Goal: Check status: Check status

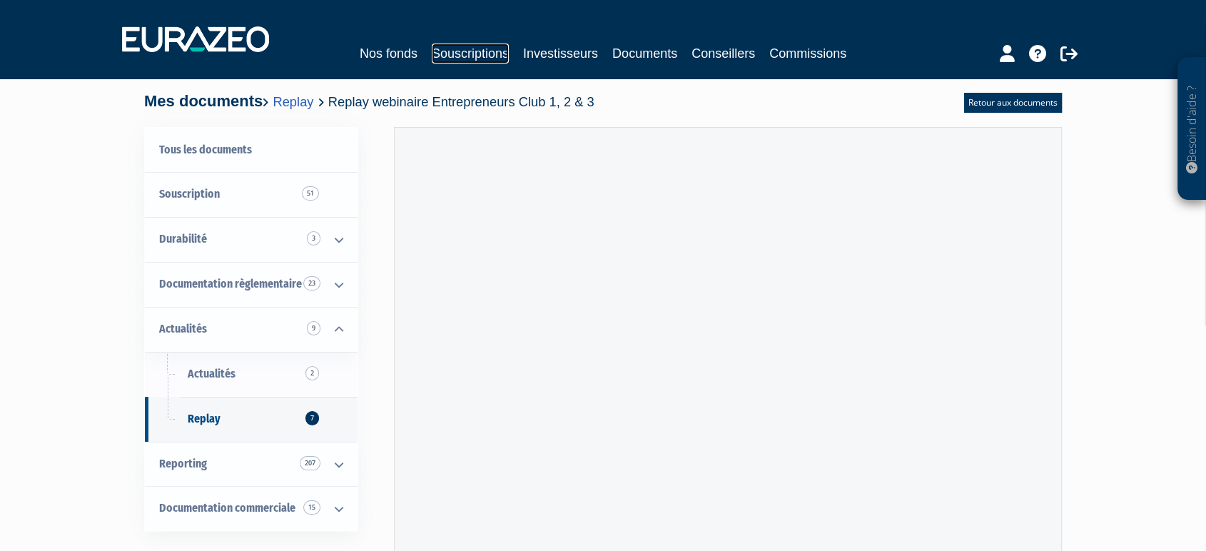
click at [478, 55] on link "Souscriptions" at bounding box center [470, 54] width 77 height 20
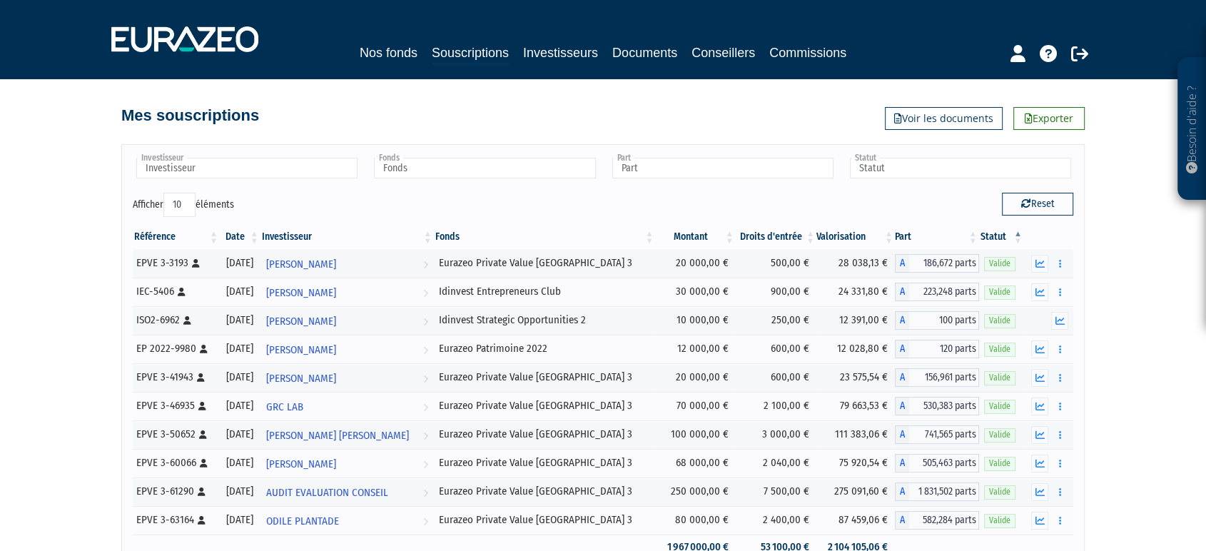
scroll to position [160, 0]
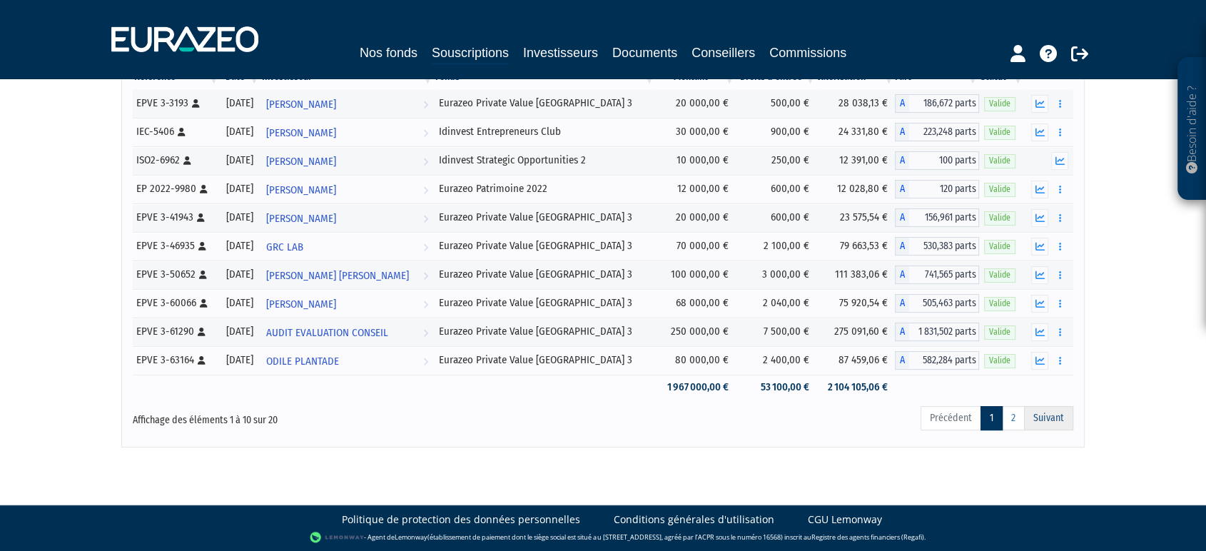
click at [1043, 412] on link "Suivant" at bounding box center [1048, 418] width 49 height 24
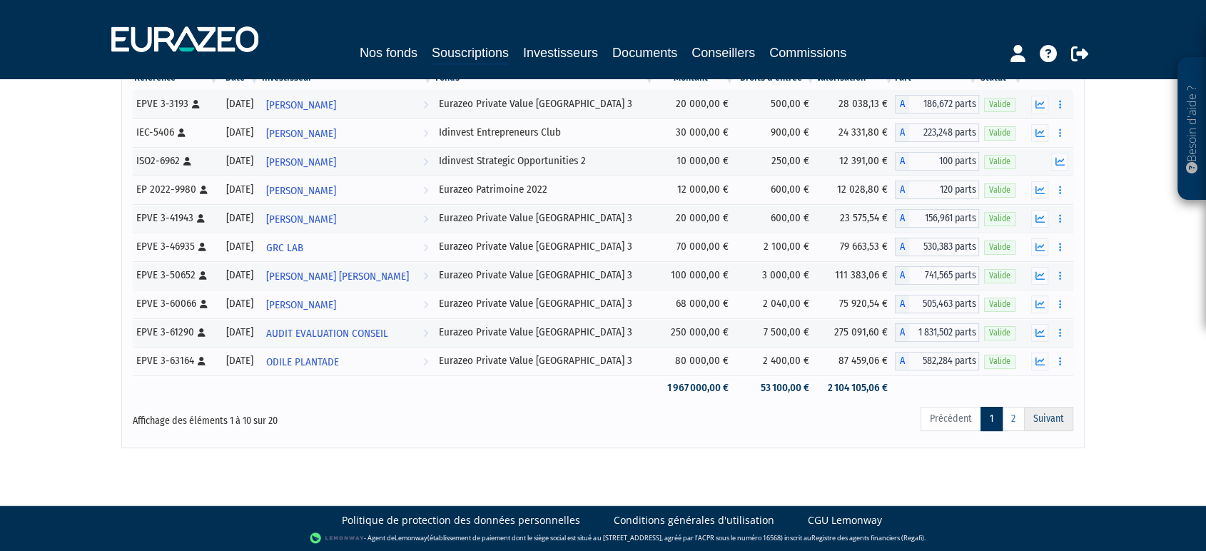
scroll to position [160, 0]
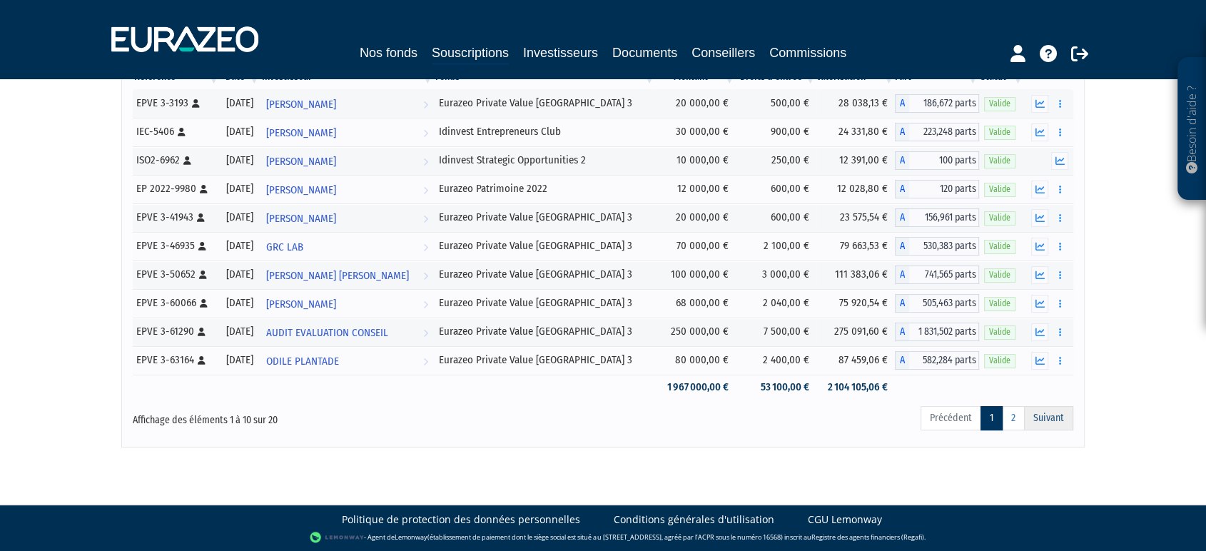
click at [1050, 422] on link "Suivant" at bounding box center [1048, 418] width 49 height 24
click at [1013, 419] on link "2" at bounding box center [1013, 418] width 23 height 24
click at [1043, 354] on button "button" at bounding box center [1039, 361] width 17 height 18
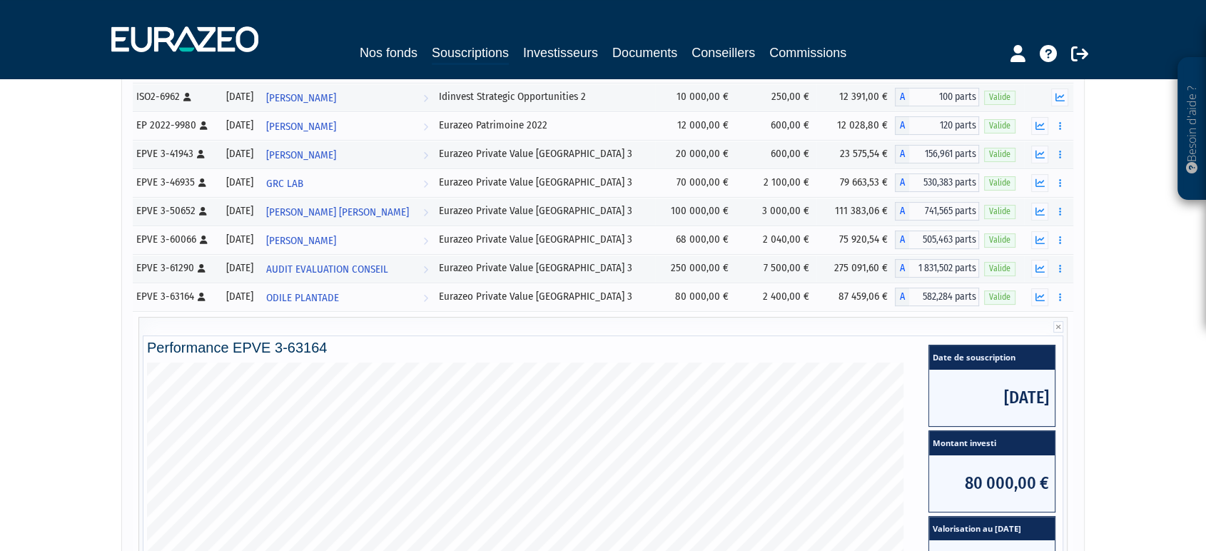
scroll to position [223, 0]
click at [1043, 294] on icon "button" at bounding box center [1039, 297] width 9 height 9
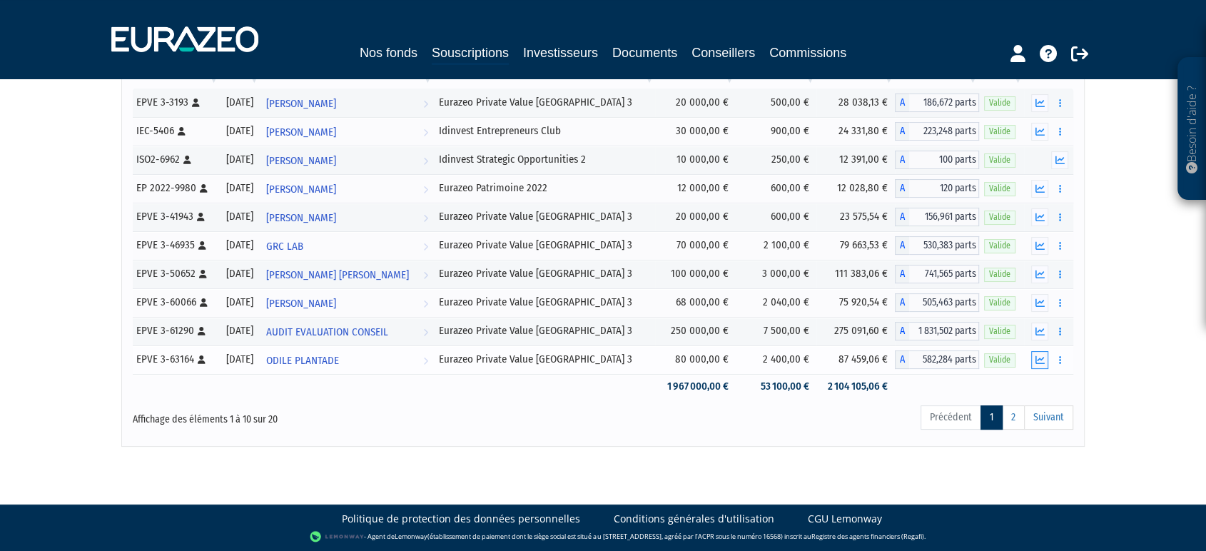
scroll to position [160, 0]
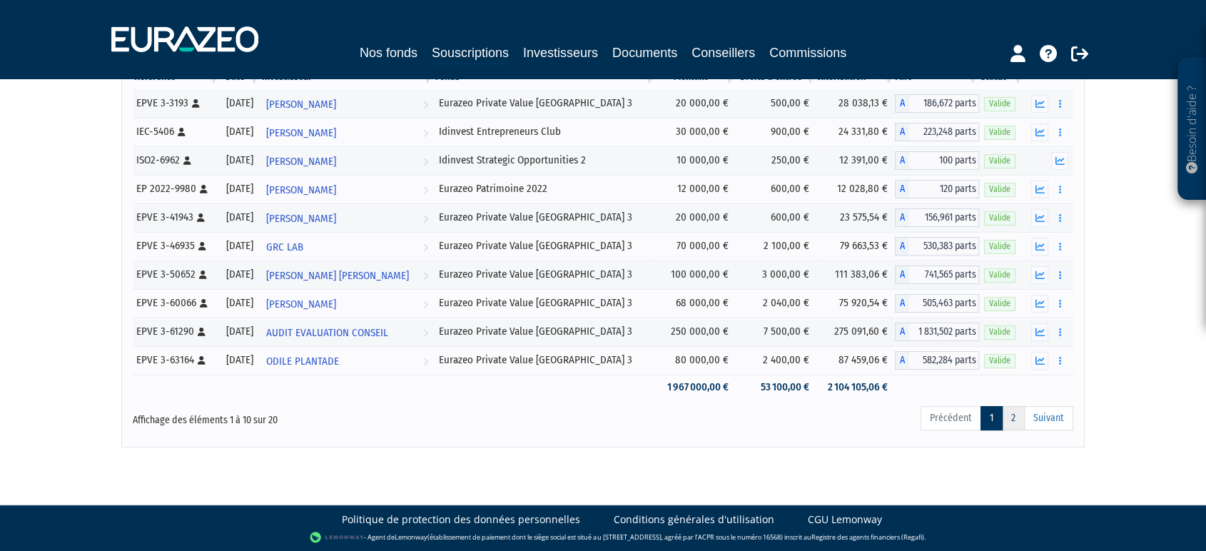
click at [1009, 420] on link "2" at bounding box center [1013, 418] width 23 height 24
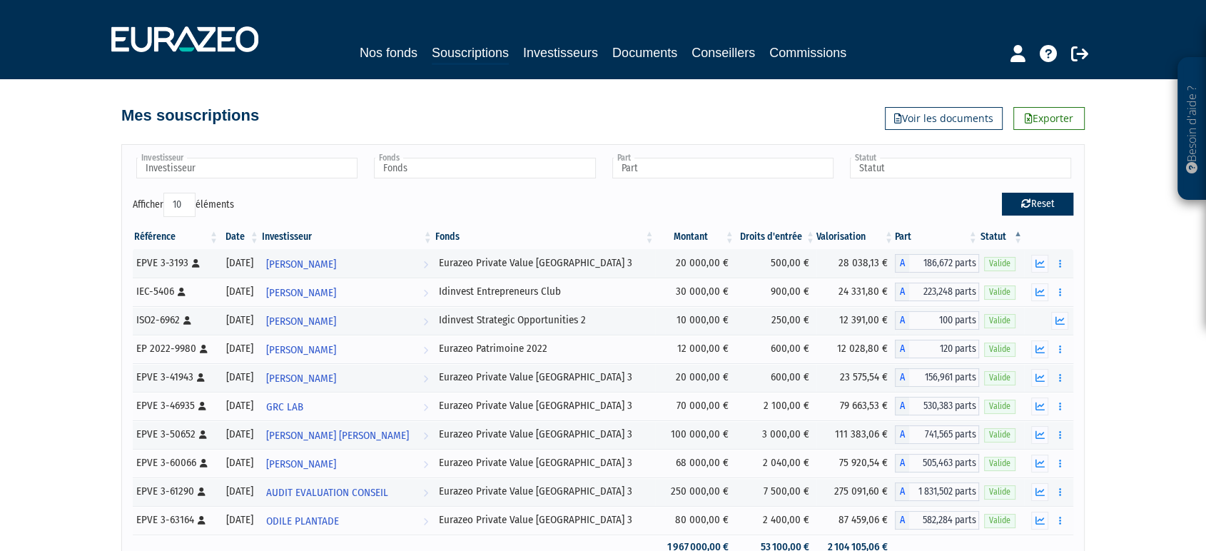
click at [1040, 203] on button "Reset" at bounding box center [1037, 204] width 71 height 23
type input "Investisseur"
type input "Fonds"
type input "Part"
type input "Statut"
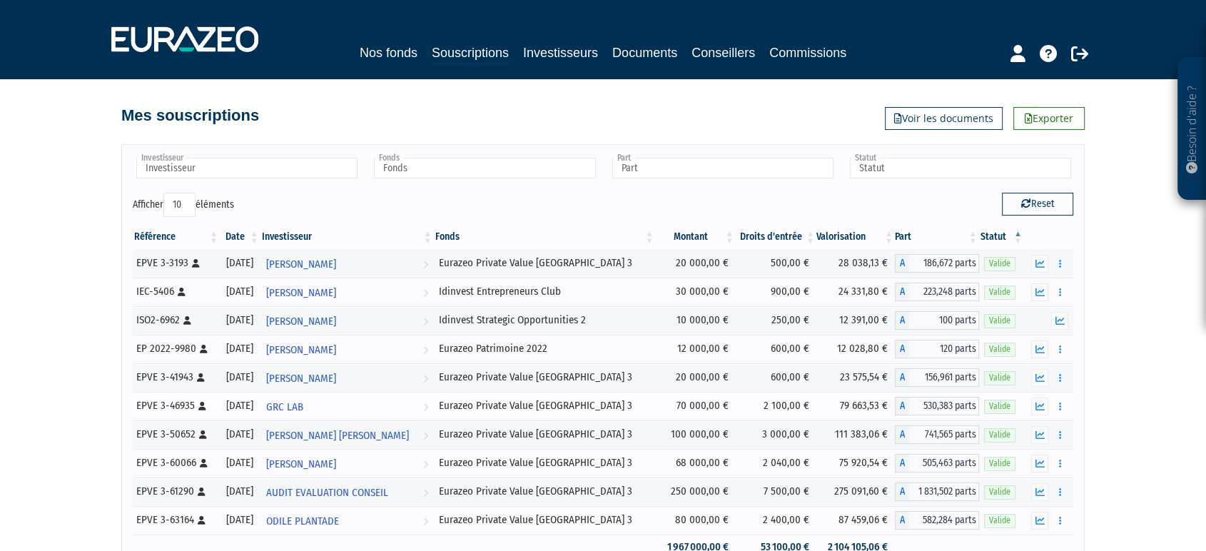
scroll to position [160, 0]
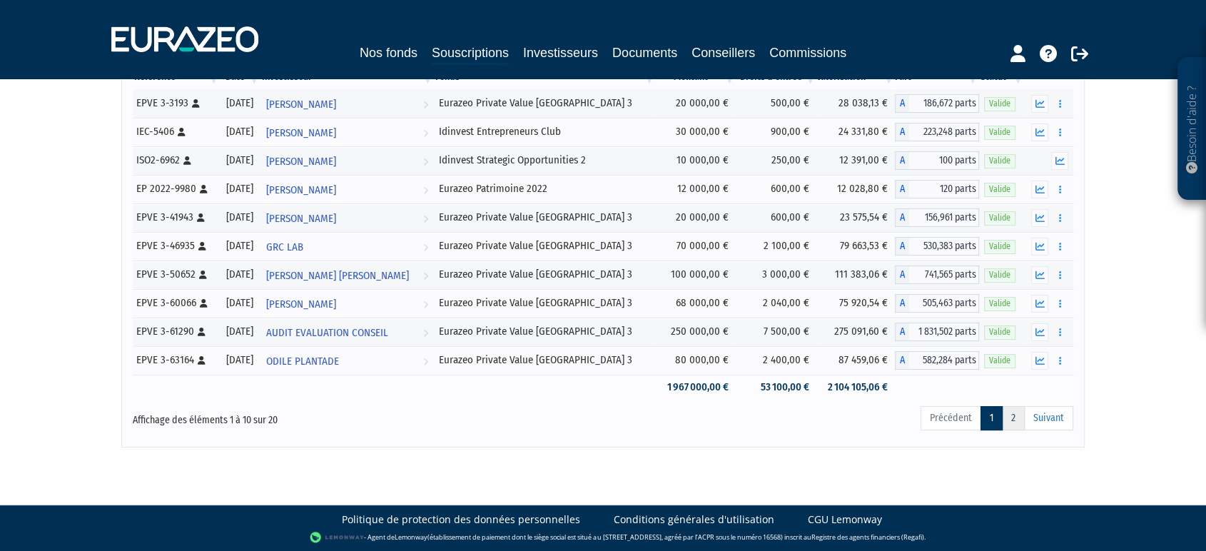
click at [1011, 416] on link "2" at bounding box center [1013, 418] width 23 height 24
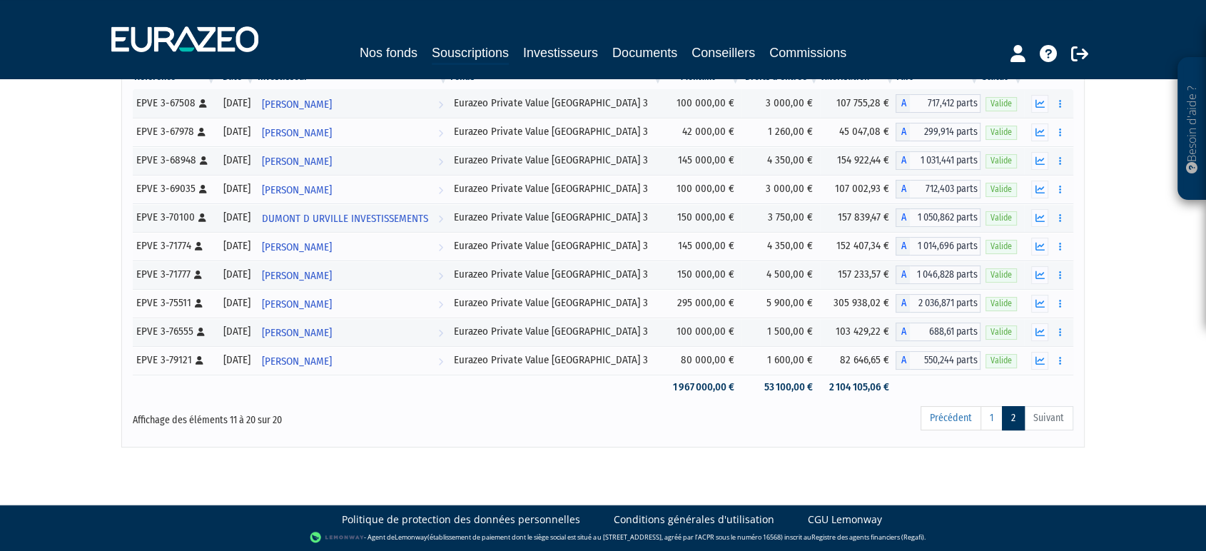
scroll to position [134, 0]
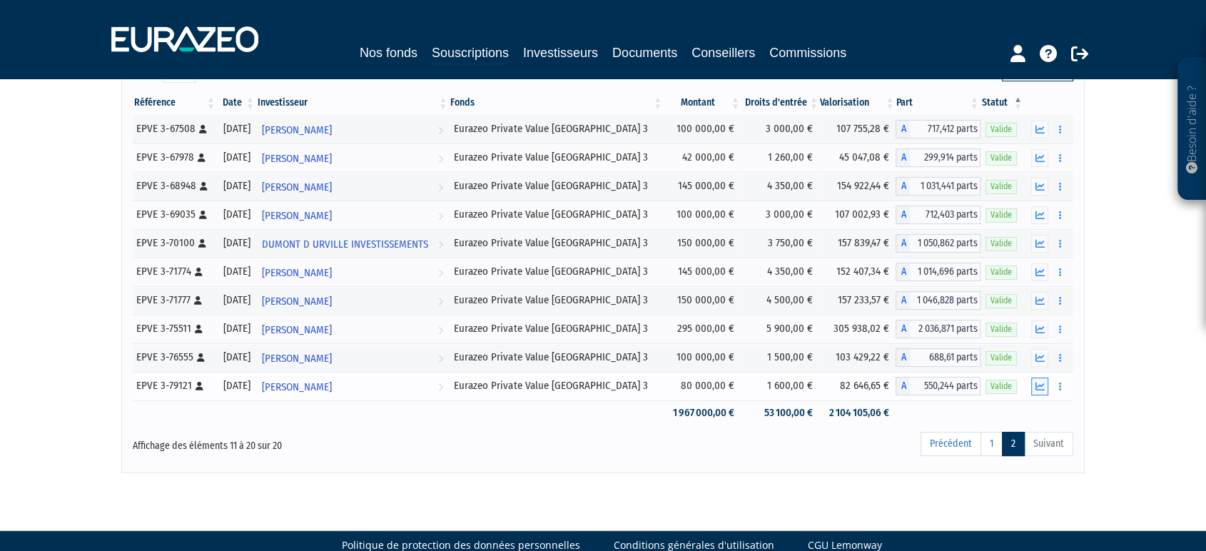
click at [1043, 380] on button "button" at bounding box center [1039, 387] width 17 height 18
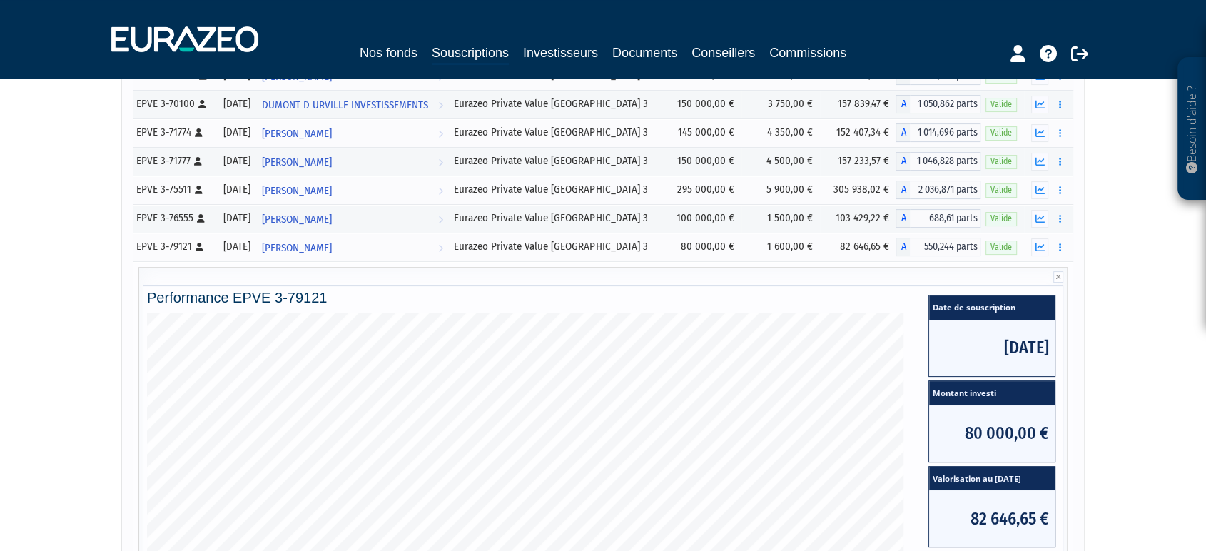
scroll to position [273, 0]
click at [1036, 192] on icon "button" at bounding box center [1039, 190] width 9 height 9
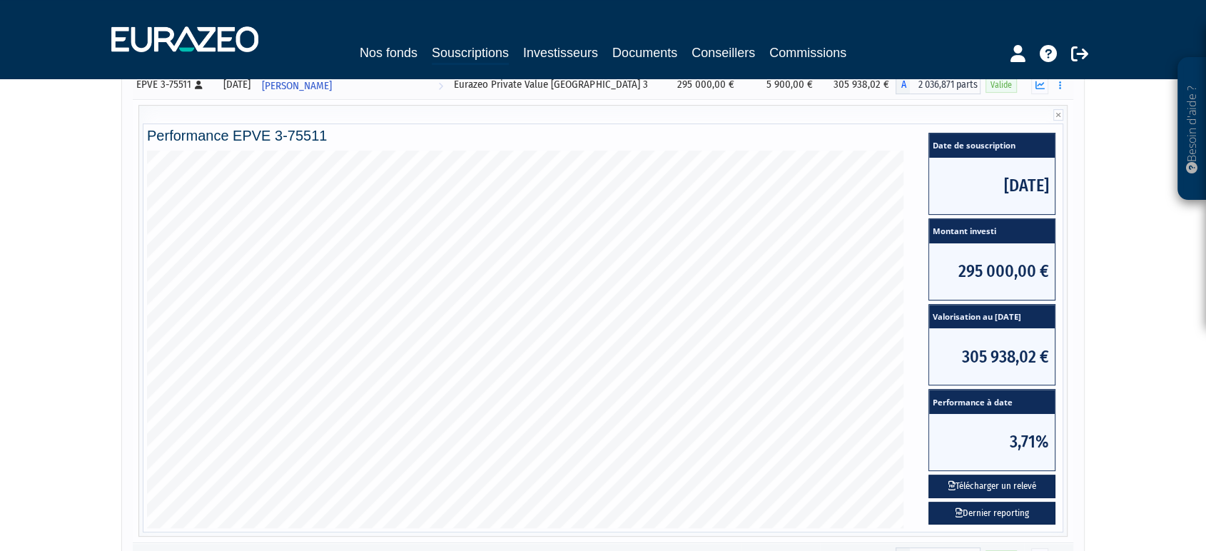
scroll to position [379, 0]
